Goal: Register for event/course

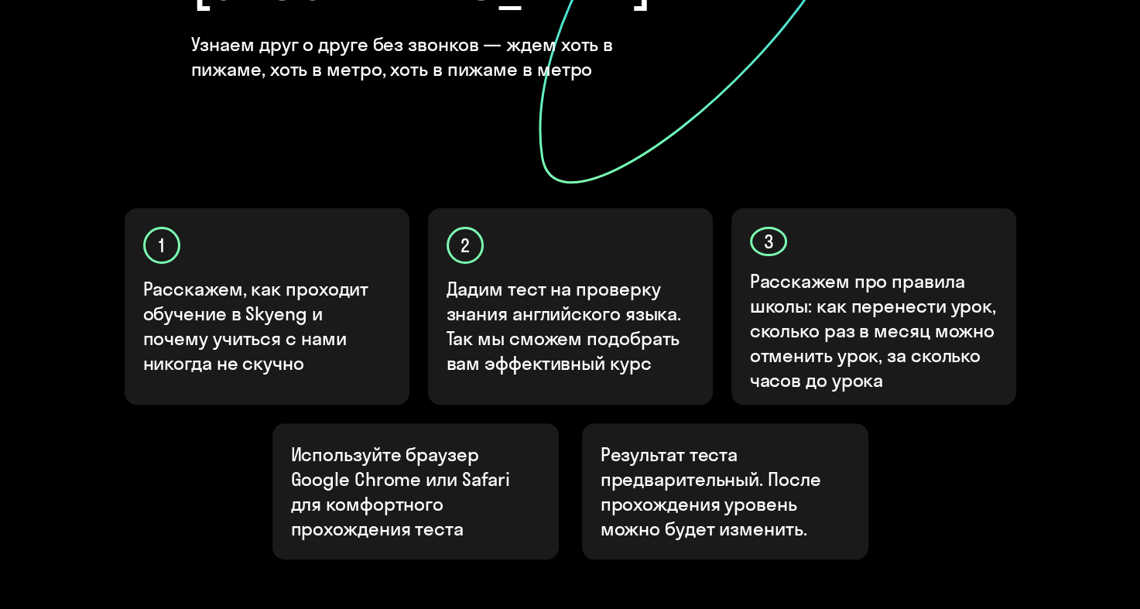
scroll to position [508, 0]
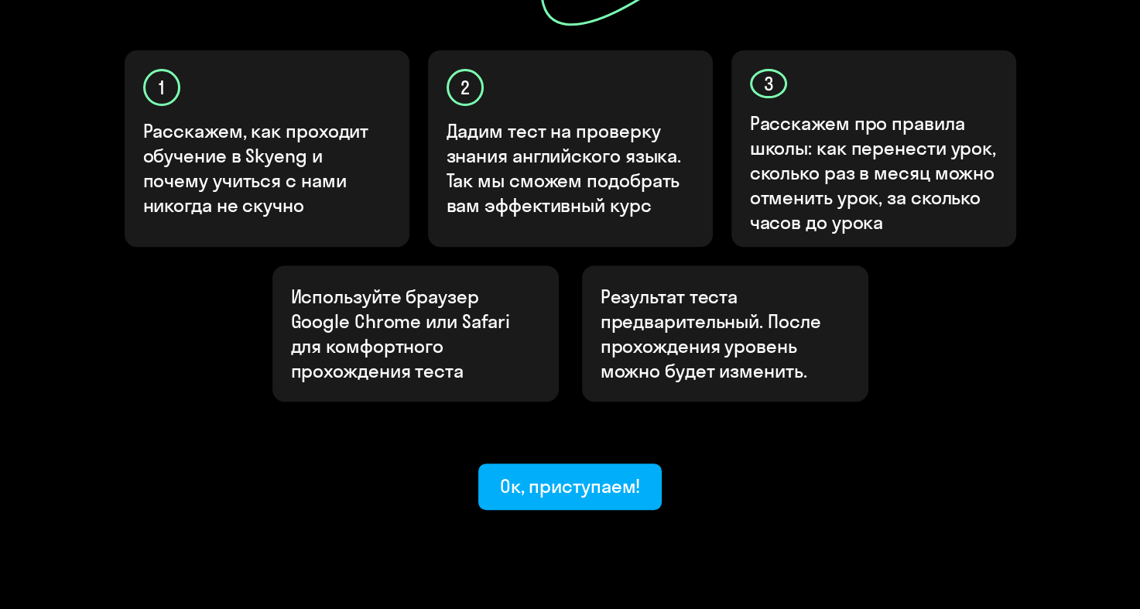
drag, startPoint x: 540, startPoint y: 422, endPoint x: 551, endPoint y: 422, distance: 10.8
click at [539, 474] on div "Ок, приступаем!" at bounding box center [570, 486] width 141 height 25
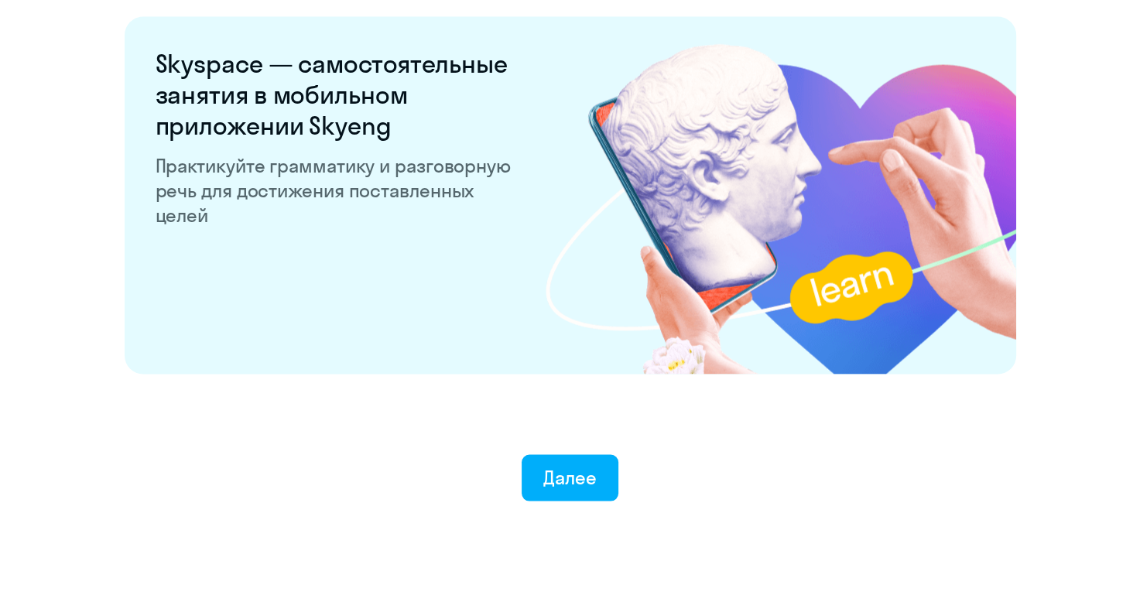
scroll to position [2978, 0]
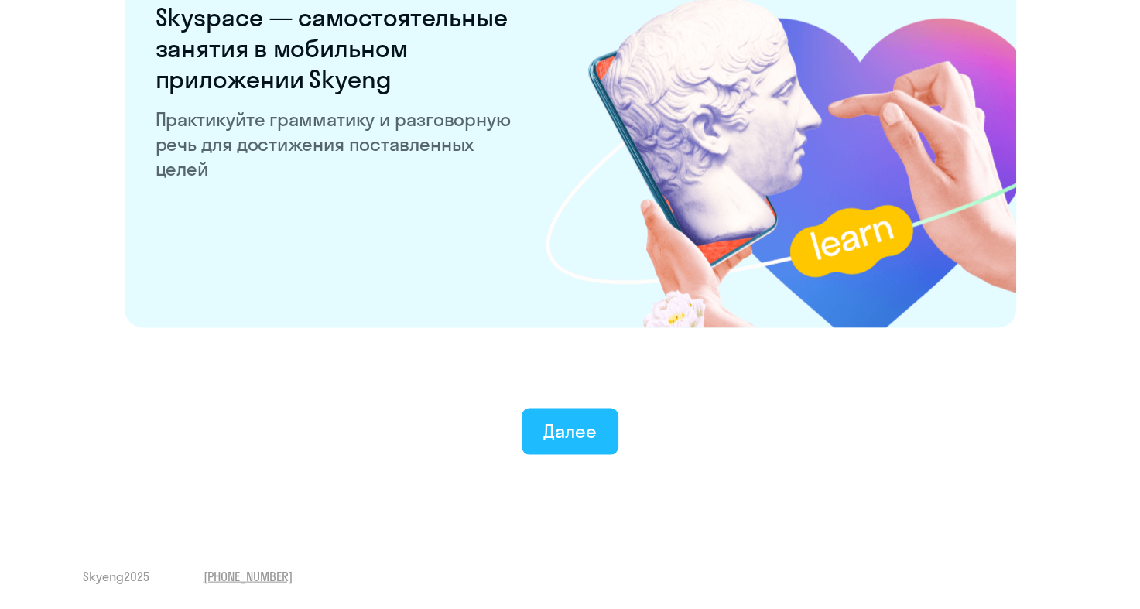
click at [545, 442] on div "Далее" at bounding box center [569, 431] width 53 height 25
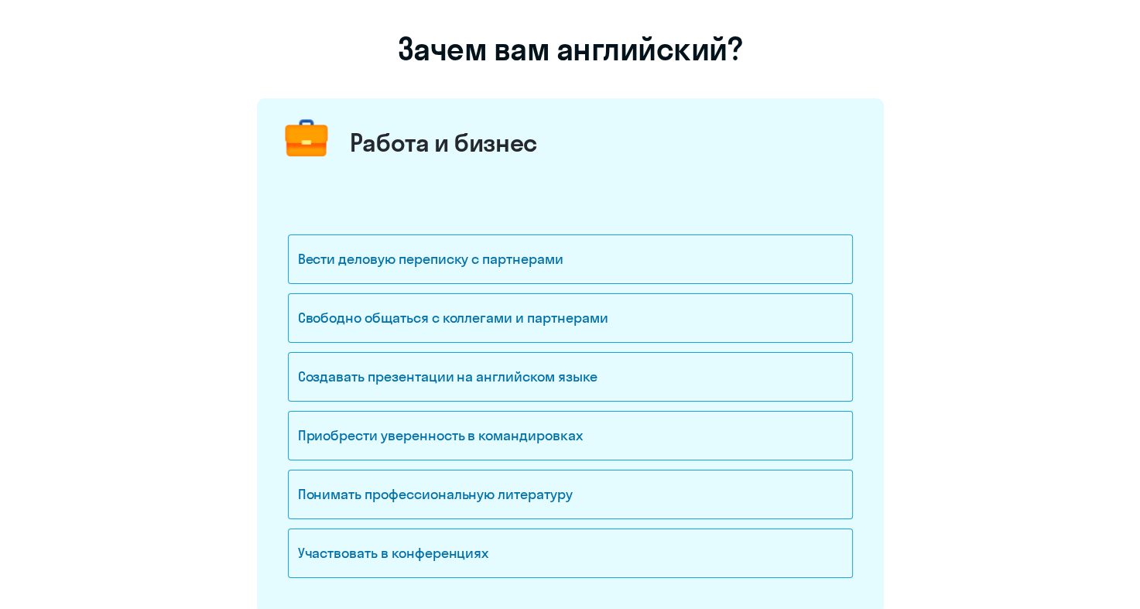
scroll to position [206, 0]
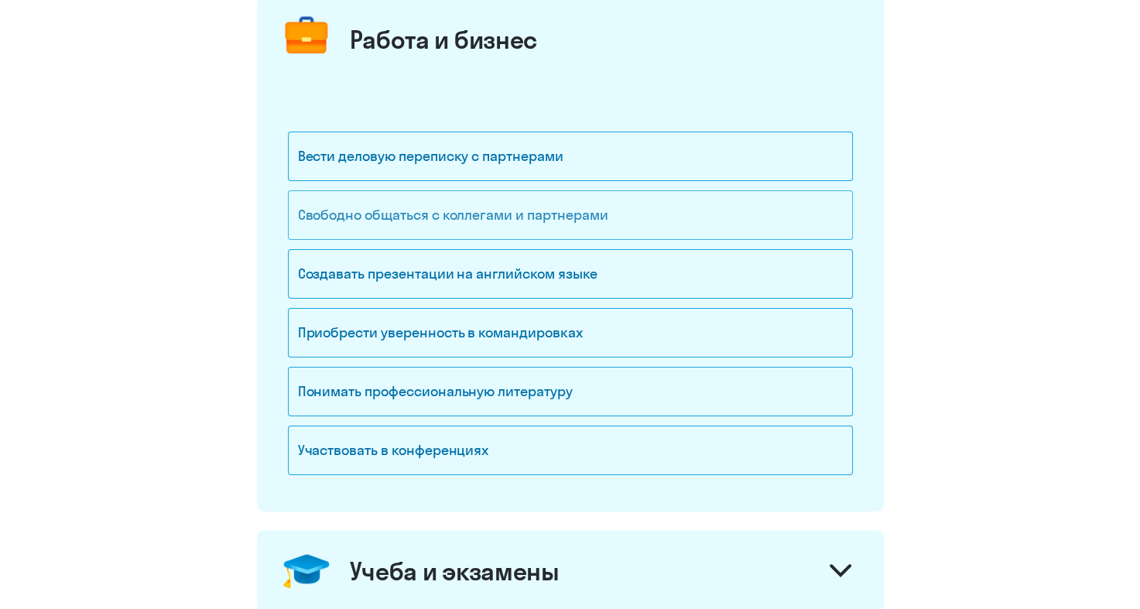
click at [554, 210] on div "Свободно общаться с коллегами и партнерами" at bounding box center [570, 215] width 565 height 50
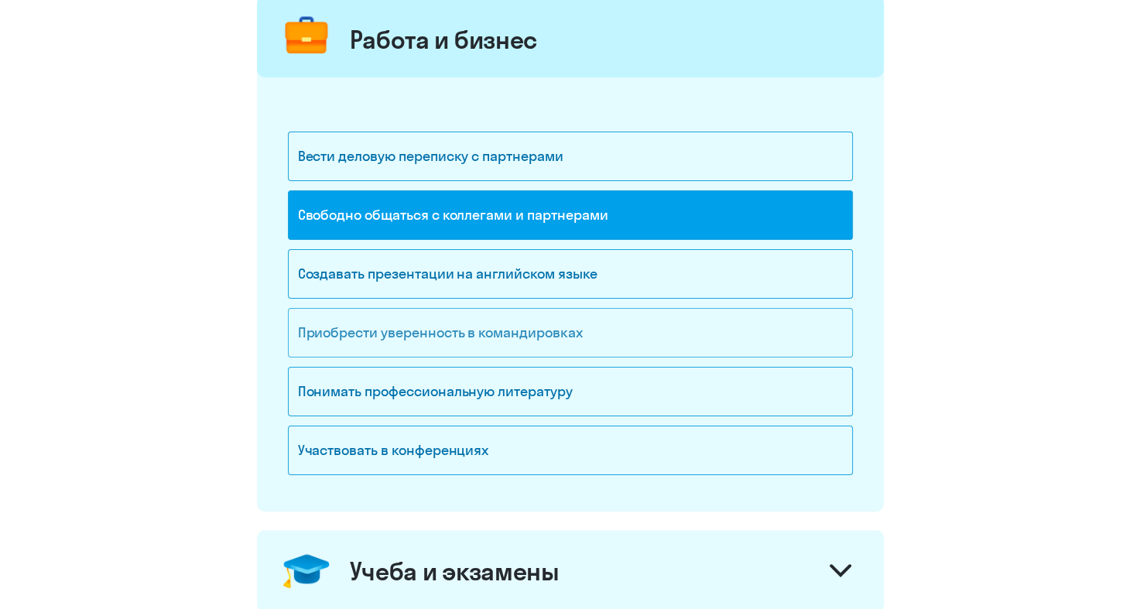
click at [592, 348] on div "Приобрести уверенность в командировках" at bounding box center [570, 333] width 565 height 50
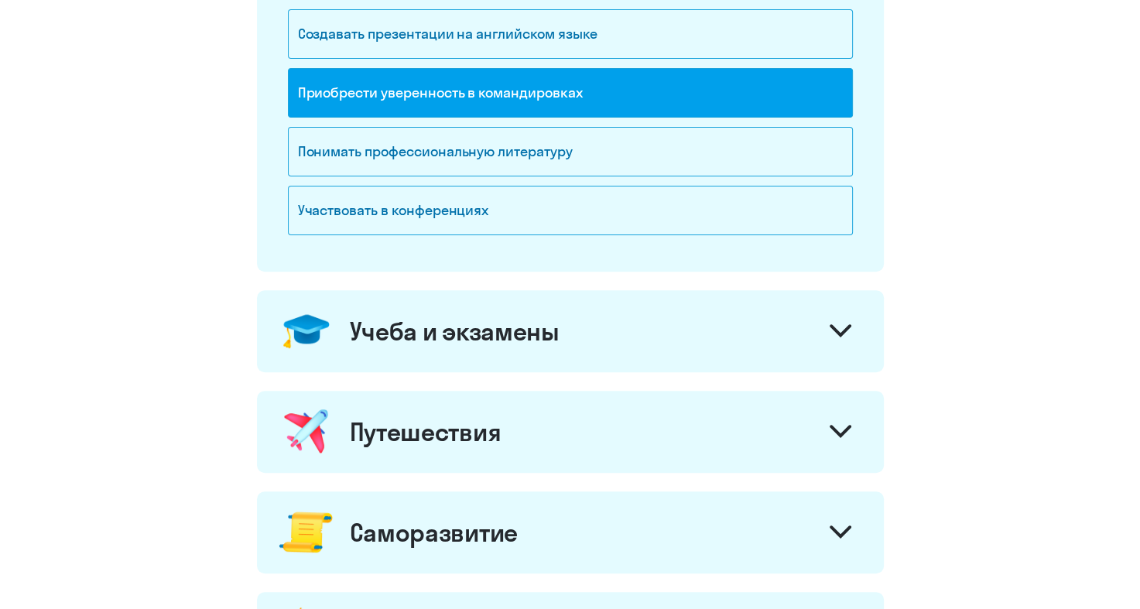
scroll to position [515, 0]
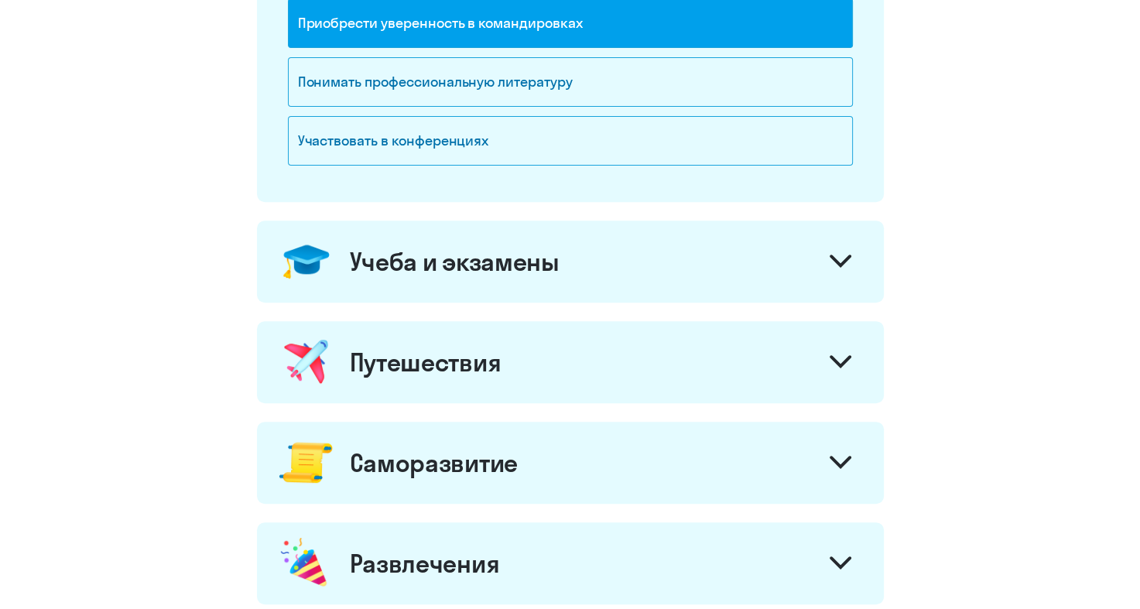
click at [733, 258] on div "Учеба и экзамены" at bounding box center [570, 262] width 627 height 82
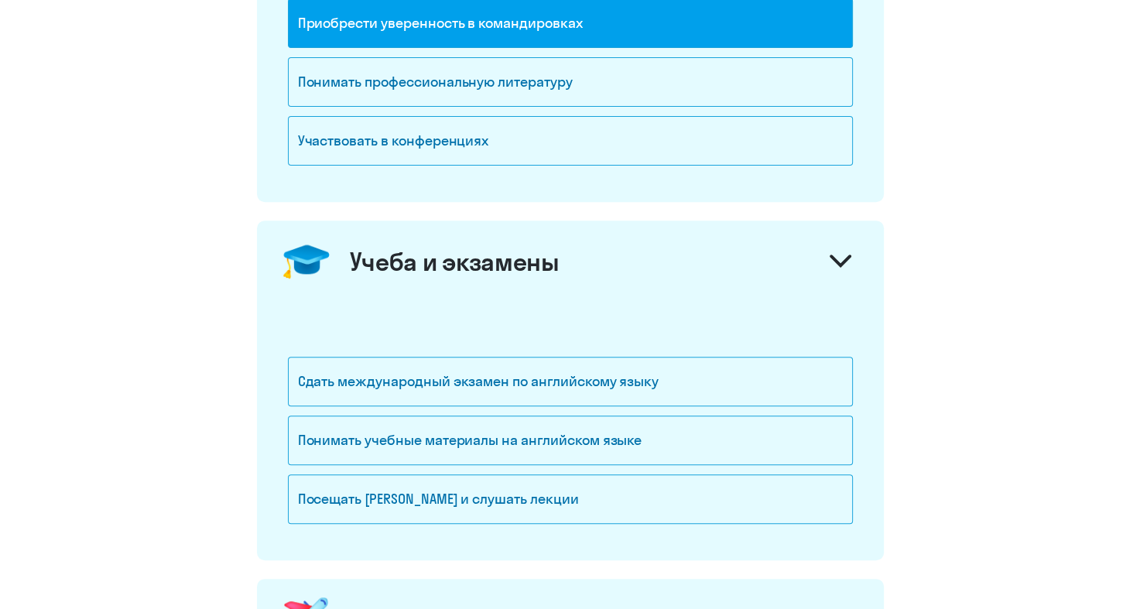
click at [740, 254] on div "Учеба и экзамены" at bounding box center [570, 262] width 627 height 82
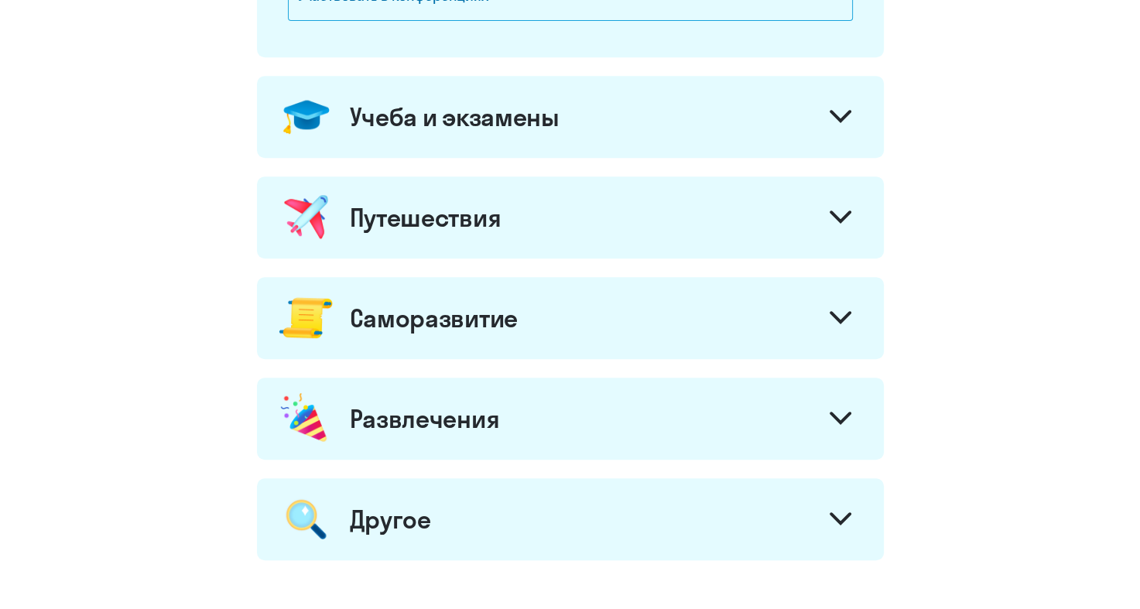
scroll to position [722, 0]
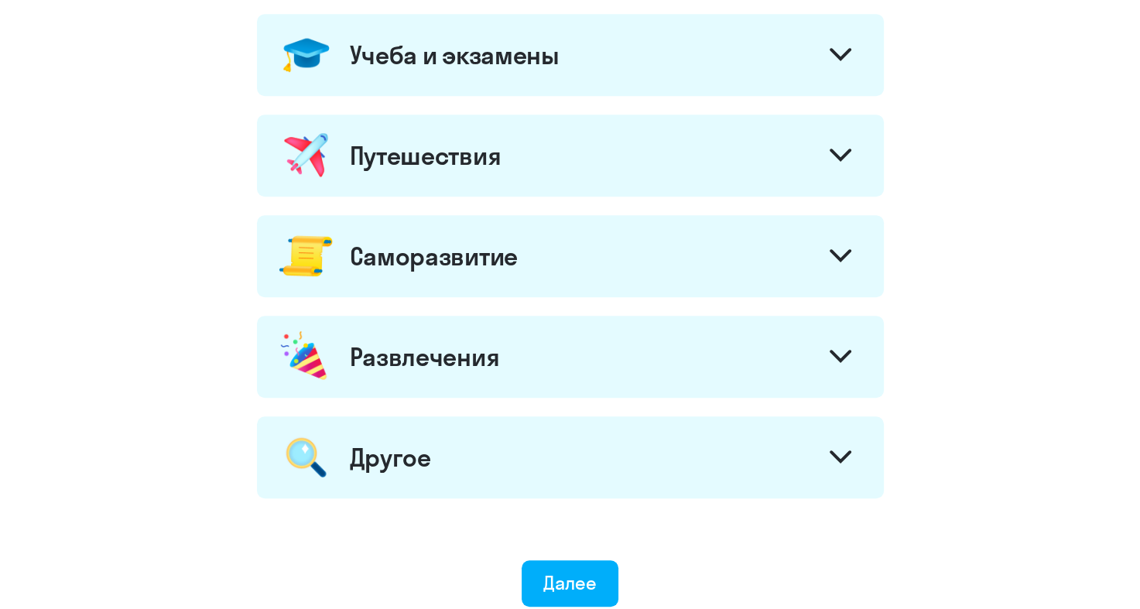
click at [600, 176] on div "Путешествия" at bounding box center [570, 156] width 627 height 82
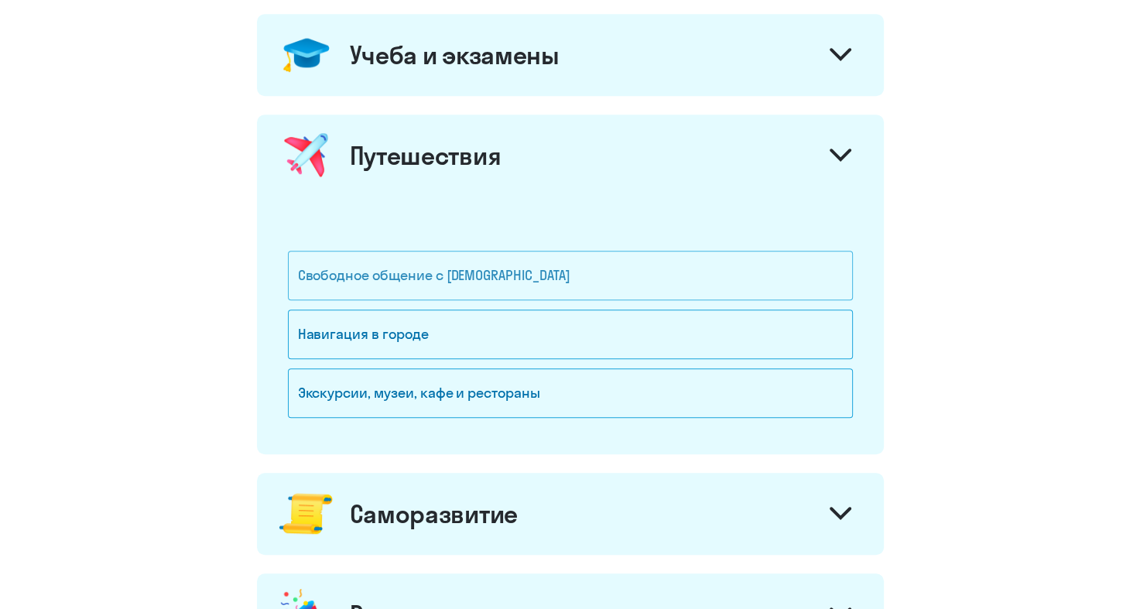
click at [566, 264] on div "Свободное общение с [DEMOGRAPHIC_DATA]" at bounding box center [570, 276] width 565 height 50
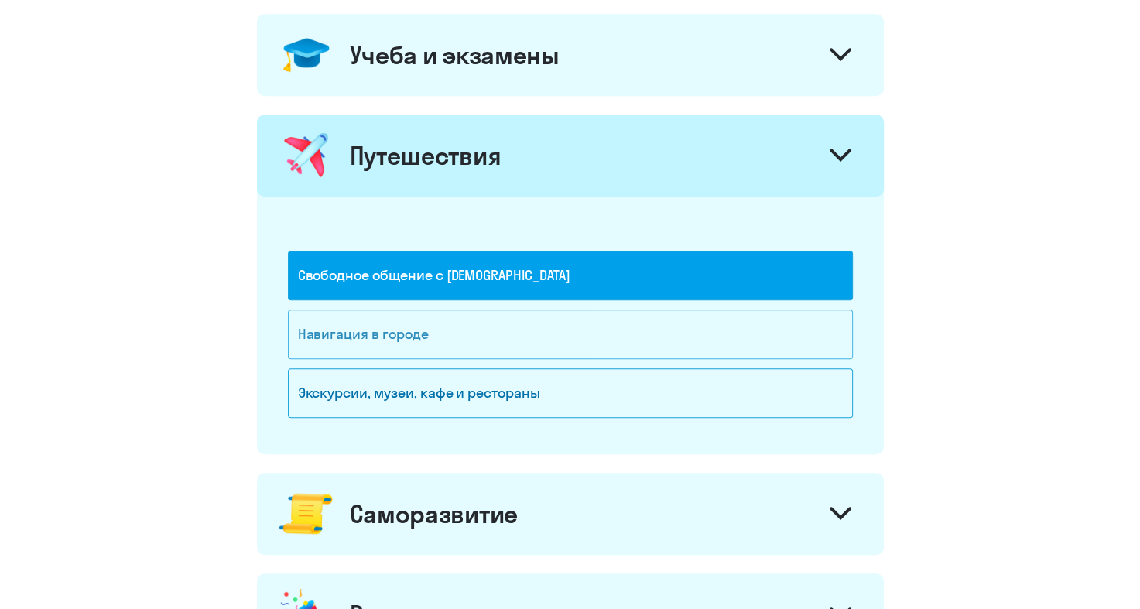
click at [520, 325] on div "Навигация в городе" at bounding box center [570, 335] width 565 height 50
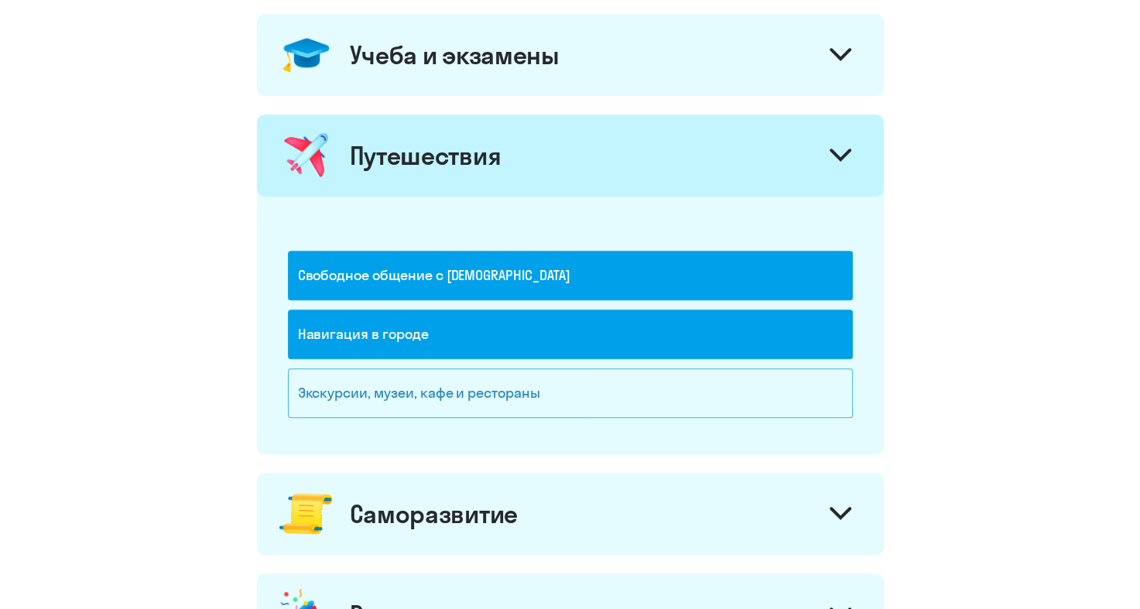
click at [504, 375] on div "Экскурсии, музеи, кафе и рестораны" at bounding box center [570, 393] width 565 height 50
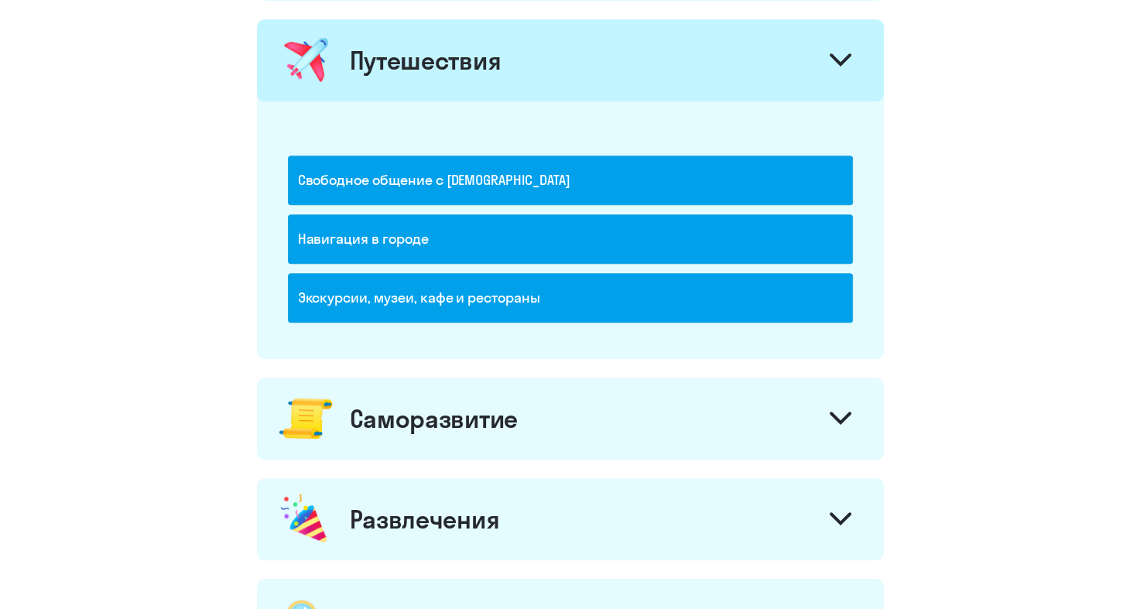
scroll to position [929, 0]
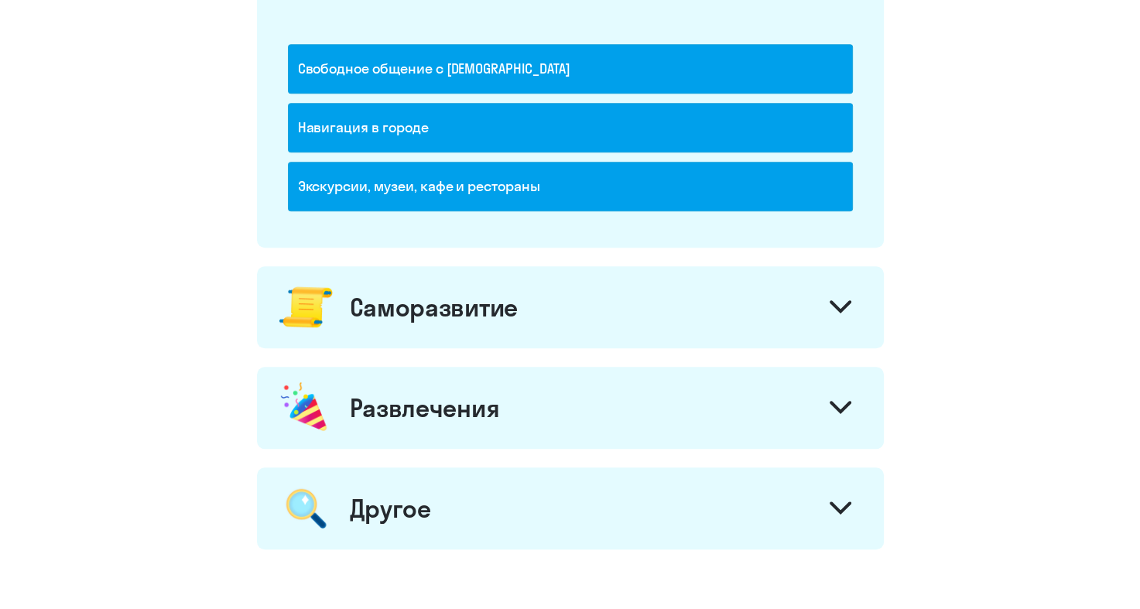
click at [631, 306] on div "Саморазвитие" at bounding box center [570, 307] width 627 height 82
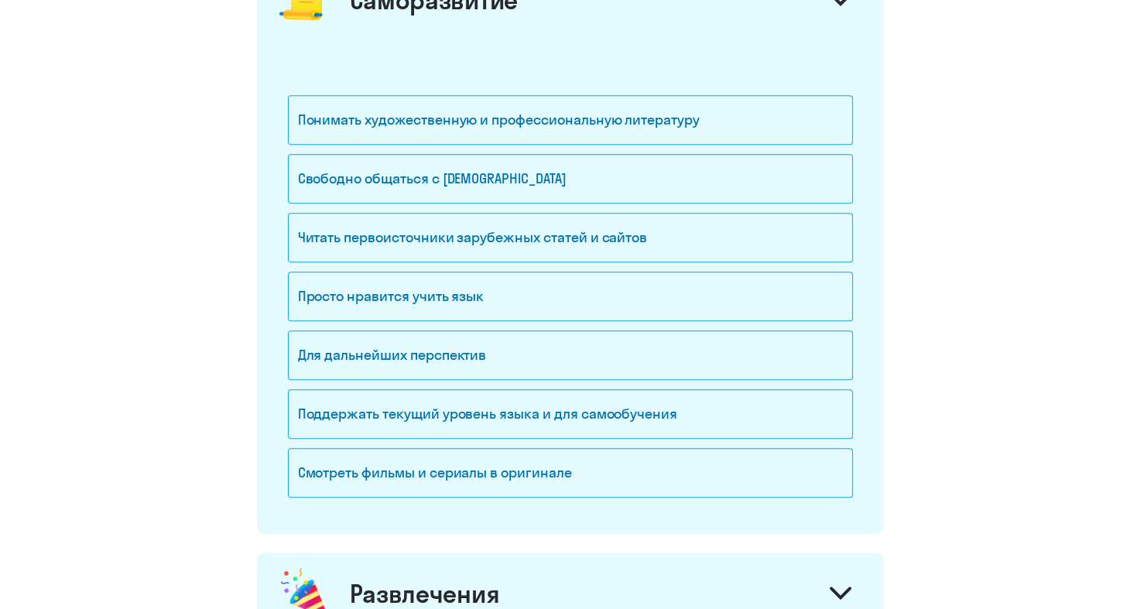
scroll to position [1238, 0]
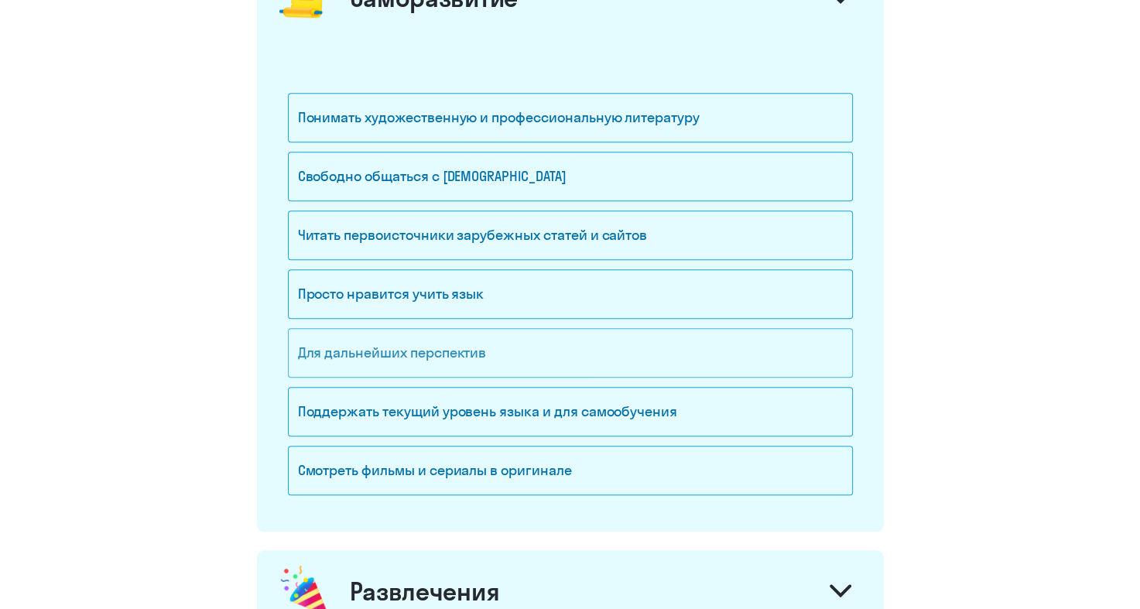
click at [522, 343] on div "Для дальнейших перспектив" at bounding box center [570, 353] width 565 height 50
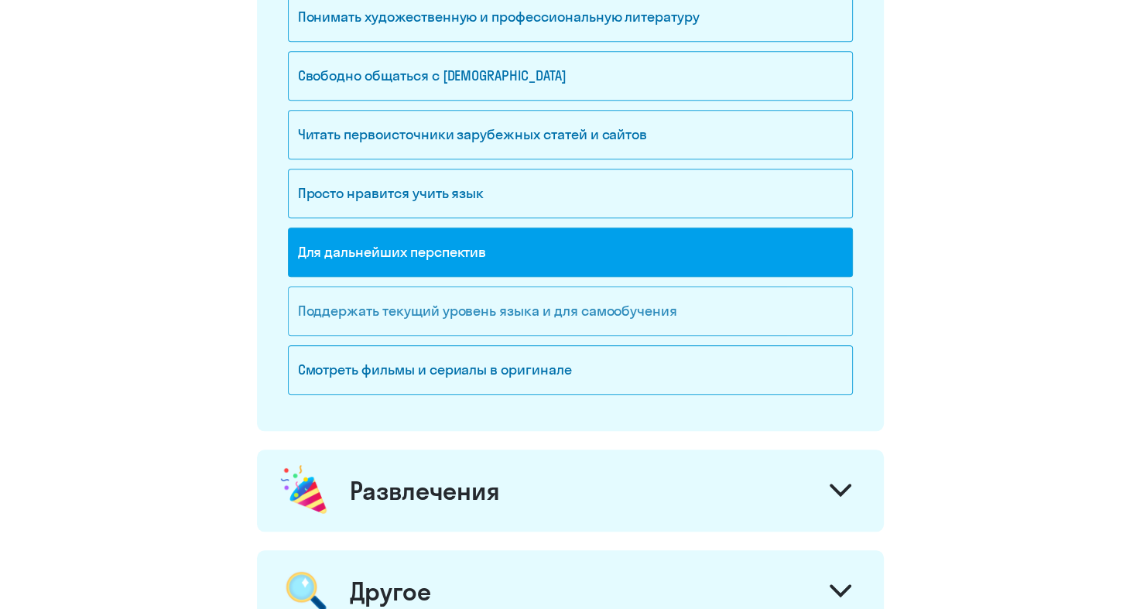
scroll to position [1341, 0]
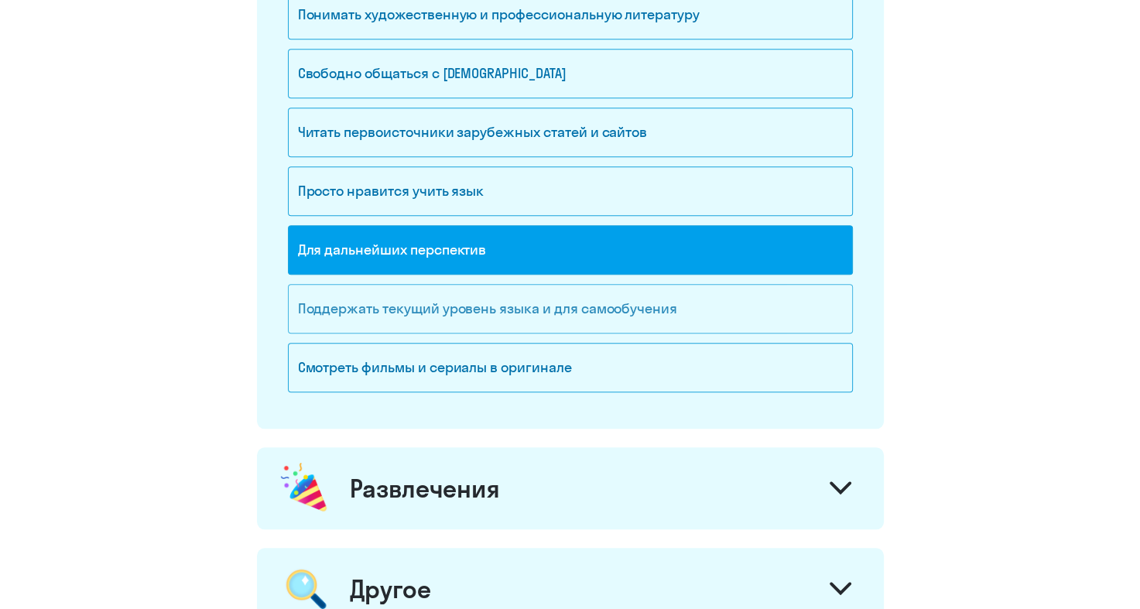
click at [536, 299] on div "Поддержать текущий уровень языка и для cамообучения" at bounding box center [570, 309] width 565 height 50
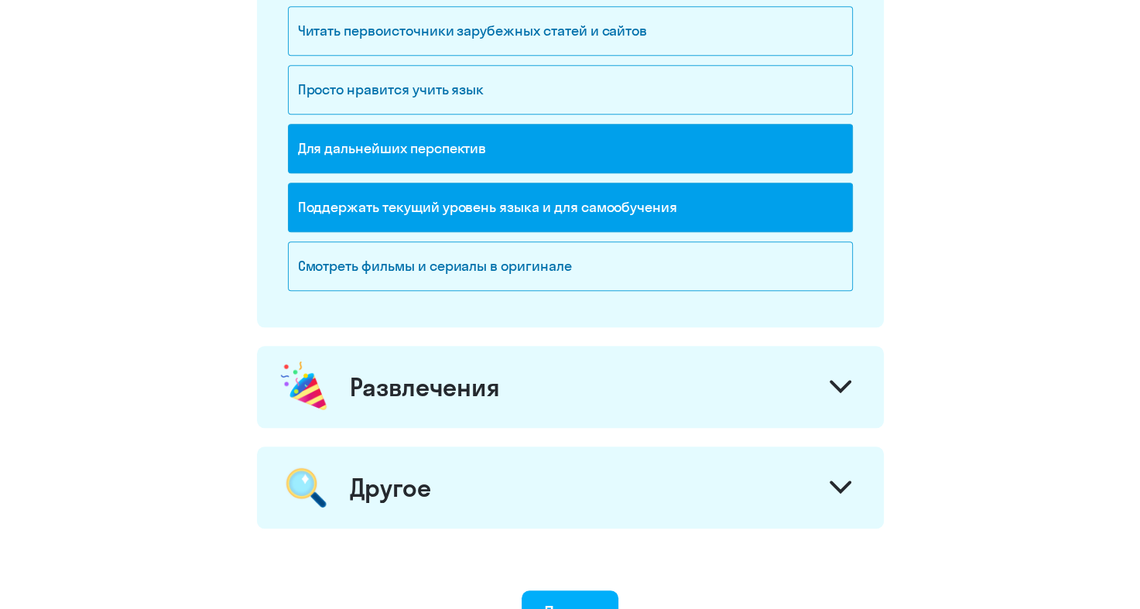
scroll to position [1444, 0]
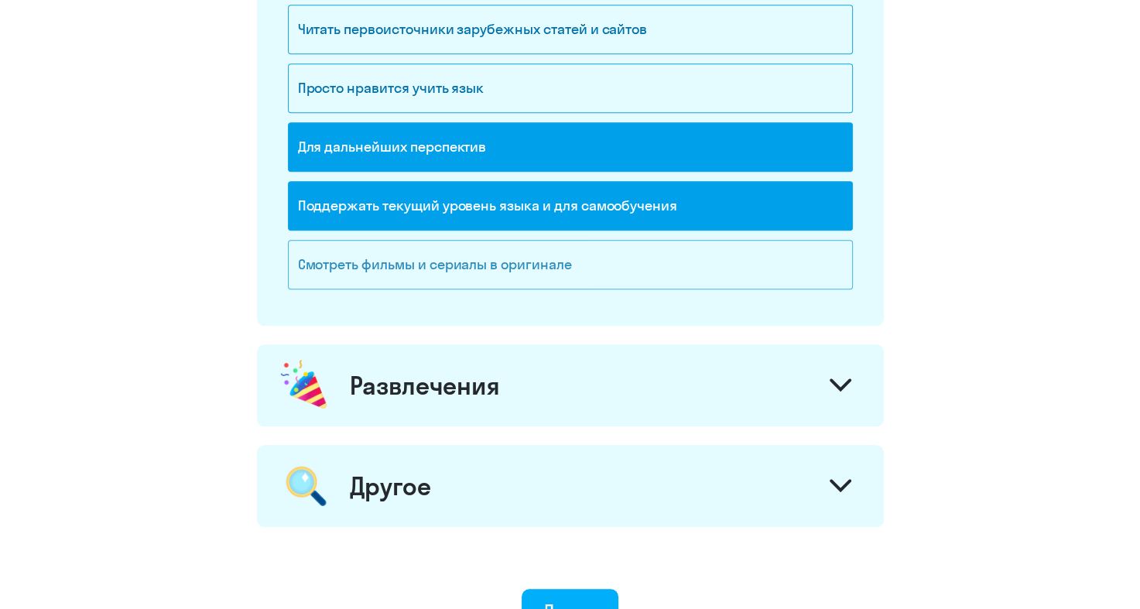
click at [432, 258] on div "Смотреть фильмы и сериалы в оригинале" at bounding box center [570, 265] width 565 height 50
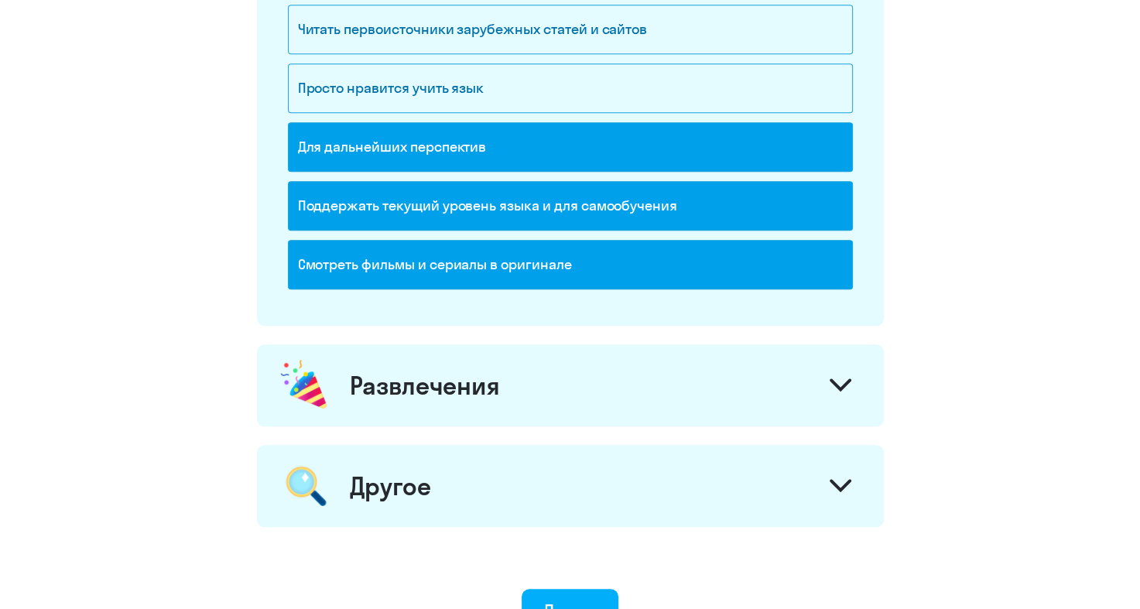
click at [466, 373] on div "Развлечения" at bounding box center [425, 385] width 150 height 31
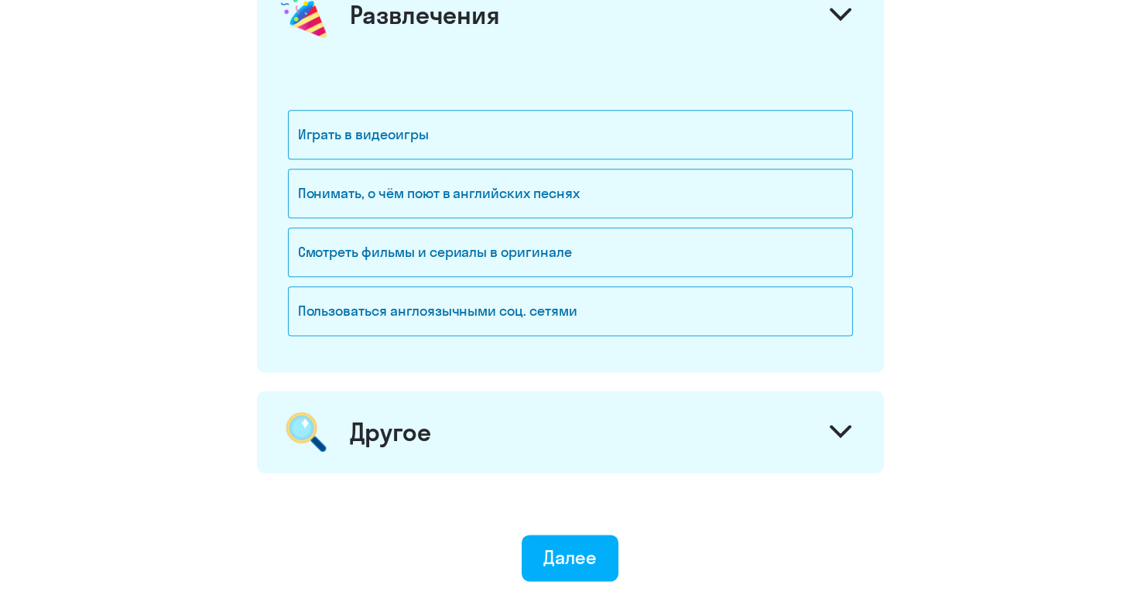
scroll to position [1929, 0]
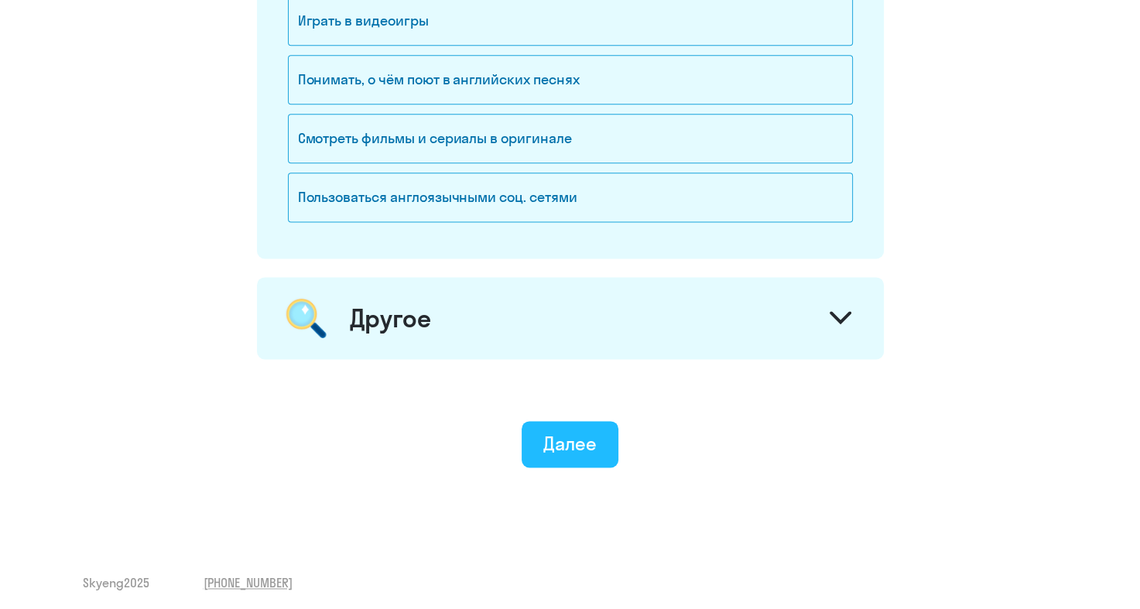
click at [557, 439] on div "Далее" at bounding box center [569, 443] width 53 height 25
